Goal: Information Seeking & Learning: Compare options

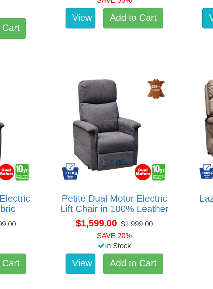
scroll to position [323, 0]
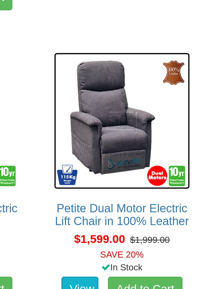
click at [97, 145] on img at bounding box center [106, 138] width 57 height 57
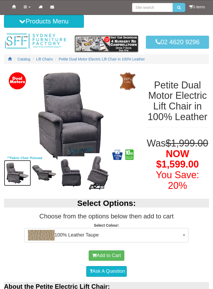
click at [13, 175] on img at bounding box center [17, 173] width 27 height 26
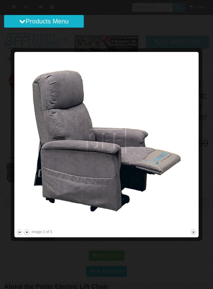
click at [191, 233] on button "close" at bounding box center [193, 232] width 7 height 7
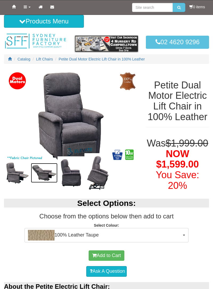
click at [45, 173] on img at bounding box center [44, 173] width 27 height 20
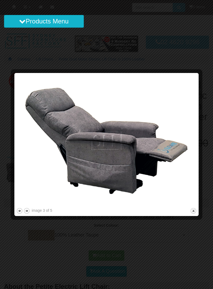
click at [192, 214] on button "close" at bounding box center [193, 211] width 7 height 7
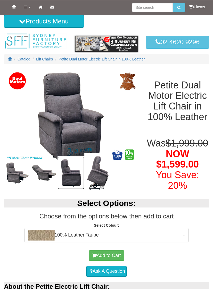
click at [71, 177] on img at bounding box center [71, 172] width 27 height 33
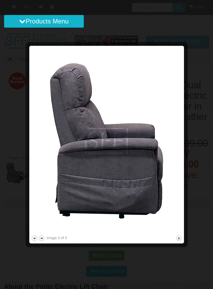
click at [178, 240] on button "close" at bounding box center [179, 238] width 7 height 7
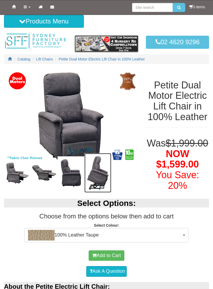
click at [101, 184] on img at bounding box center [97, 172] width 27 height 39
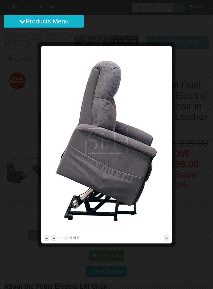
click at [164, 238] on button "close" at bounding box center [166, 238] width 7 height 7
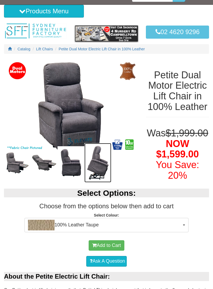
scroll to position [11, 0]
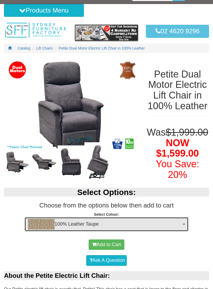
click at [183, 225] on button "100% Leather Taupe" at bounding box center [107, 224] width 164 height 14
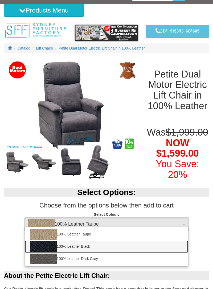
click at [43, 247] on img at bounding box center [43, 246] width 27 height 11
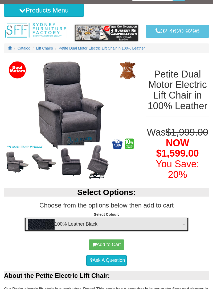
click at [181, 221] on span "100% Leather Black" at bounding box center [105, 224] width 154 height 11
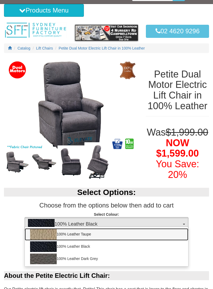
click at [42, 234] on img at bounding box center [43, 234] width 27 height 11
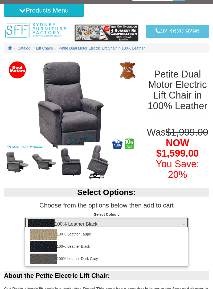
select select "1824"
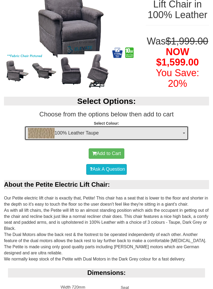
scroll to position [0, 0]
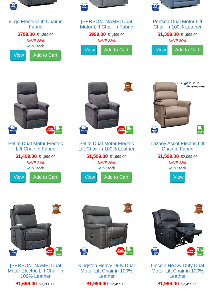
scroll to position [356, 0]
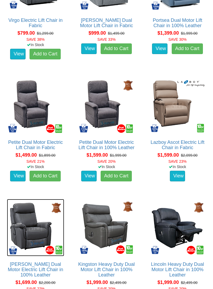
click at [34, 238] on img at bounding box center [35, 227] width 57 height 57
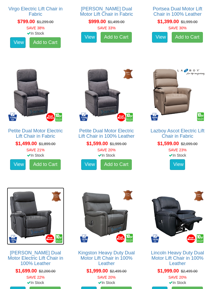
scroll to position [378, 0]
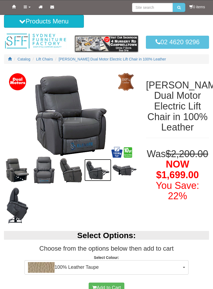
click at [96, 169] on img at bounding box center [97, 170] width 27 height 22
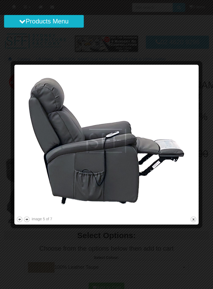
click at [193, 219] on button "close" at bounding box center [193, 219] width 7 height 7
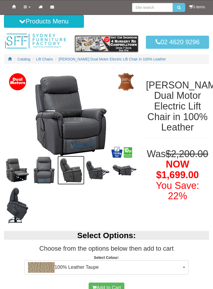
click at [65, 171] on img at bounding box center [71, 170] width 27 height 29
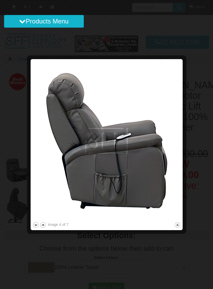
click at [176, 225] on button "close" at bounding box center [177, 225] width 7 height 7
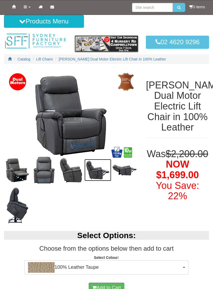
click at [97, 170] on img at bounding box center [97, 170] width 27 height 22
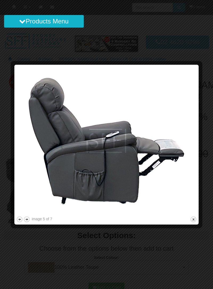
click at [192, 221] on button "close" at bounding box center [193, 219] width 7 height 7
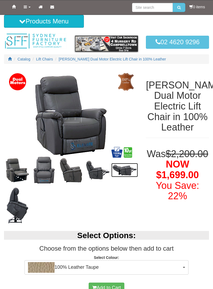
click at [125, 170] on img at bounding box center [124, 170] width 27 height 14
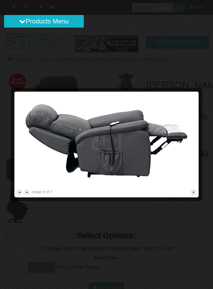
click at [194, 193] on button "close" at bounding box center [193, 192] width 7 height 7
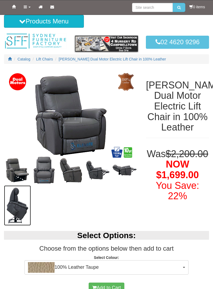
click at [15, 208] on img at bounding box center [17, 205] width 27 height 40
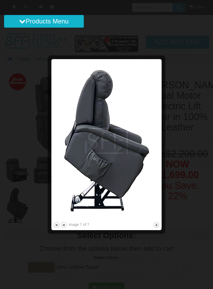
click at [155, 226] on button "close" at bounding box center [156, 225] width 7 height 7
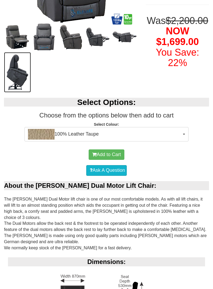
scroll to position [133, 0]
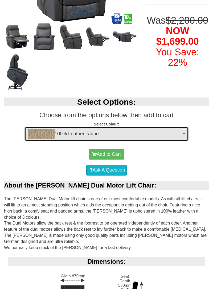
click at [181, 131] on span "100% Leather Taupe" at bounding box center [105, 134] width 154 height 11
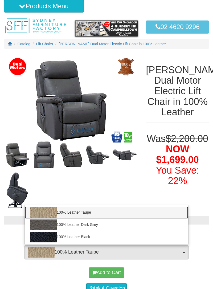
scroll to position [13, 0]
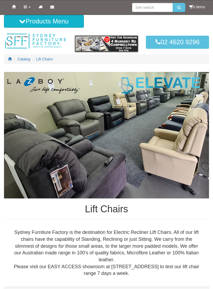
scroll to position [381, 0]
